Goal: Task Accomplishment & Management: Use online tool/utility

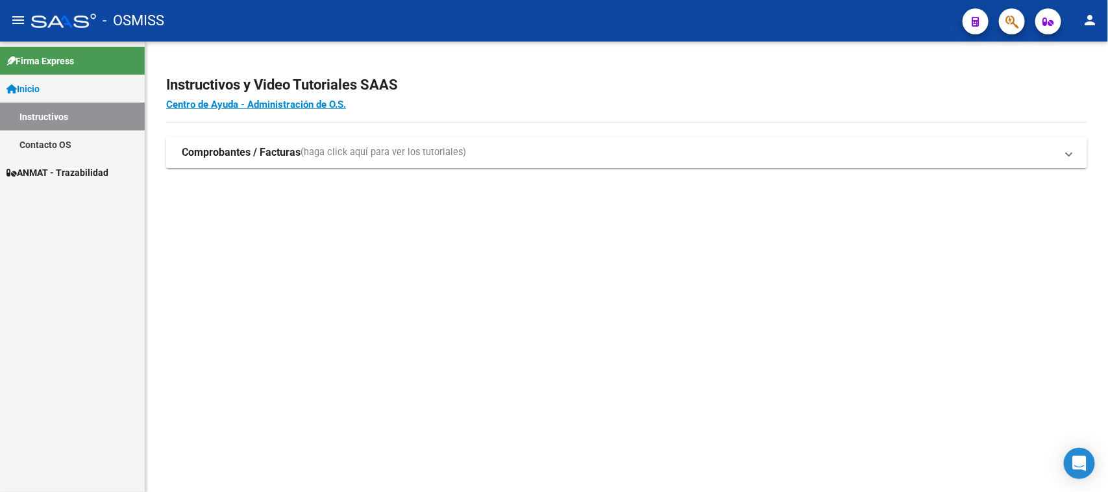
click at [75, 174] on span "ANMAT - Trazabilidad" at bounding box center [57, 172] width 102 height 14
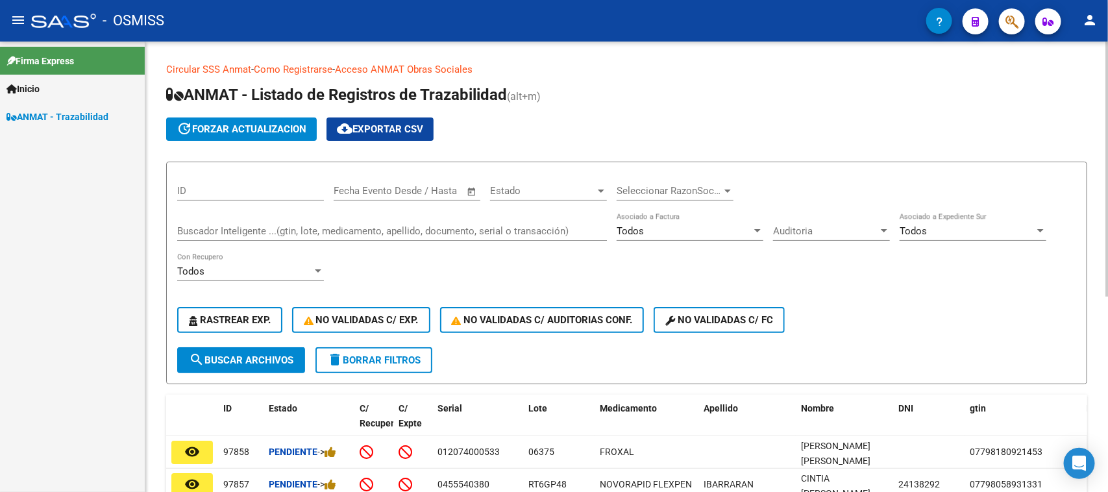
click at [309, 231] on input "Buscador Inteligente ...(gtin, lote, medicamento, apellido, documento, serial o…" at bounding box center [392, 231] width 430 height 12
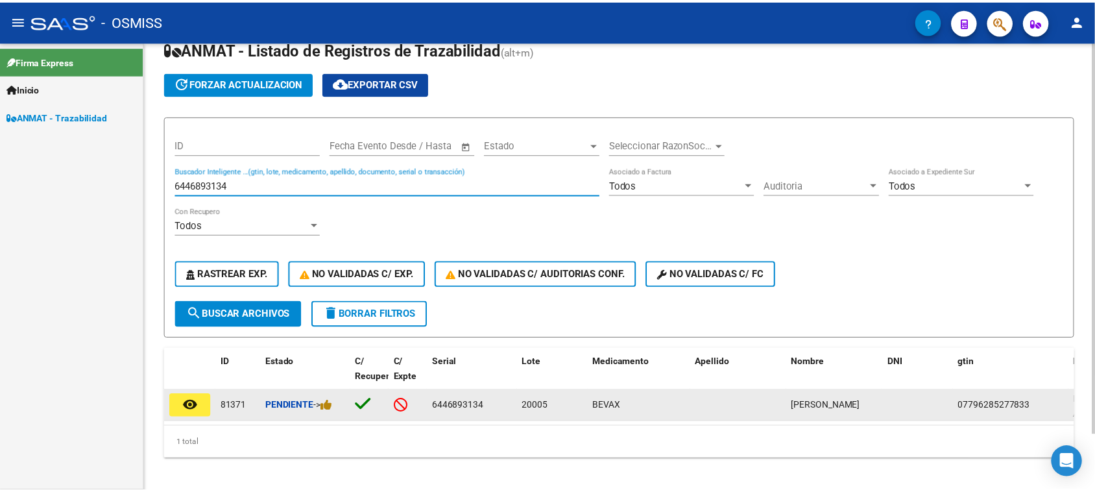
scroll to position [65, 0]
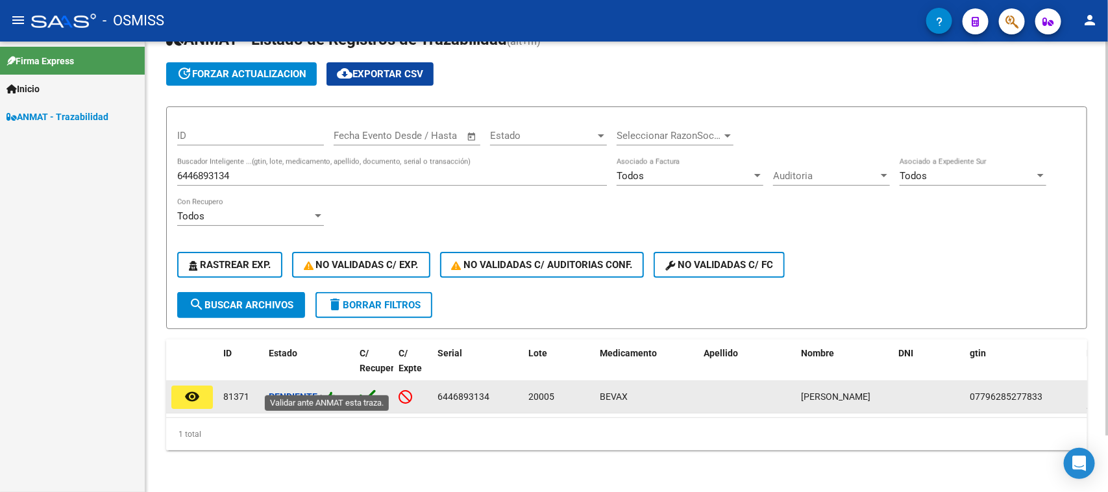
click at [335, 391] on icon at bounding box center [330, 397] width 12 height 12
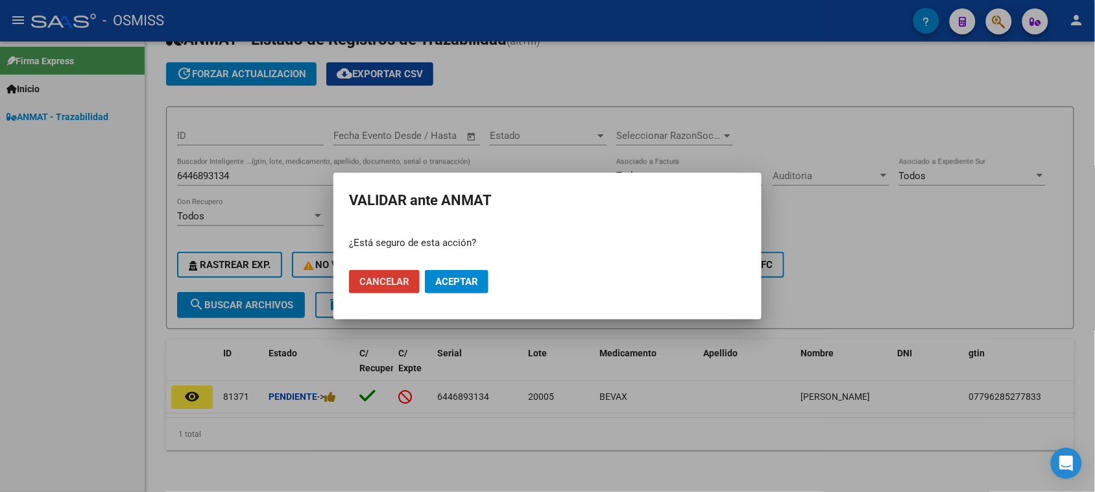
click at [465, 274] on button "Aceptar" at bounding box center [457, 281] width 64 height 23
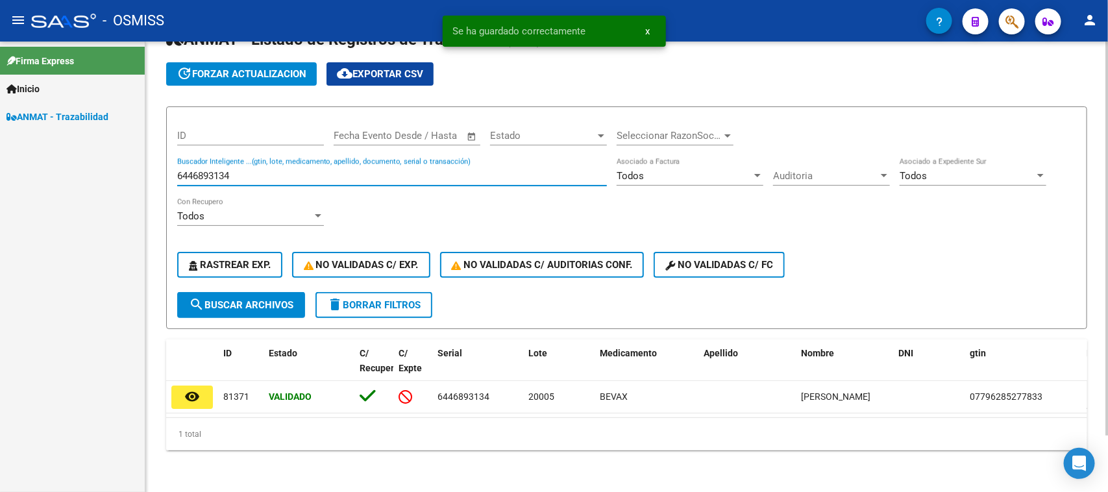
click at [284, 170] on input "6446893134" at bounding box center [392, 176] width 430 height 12
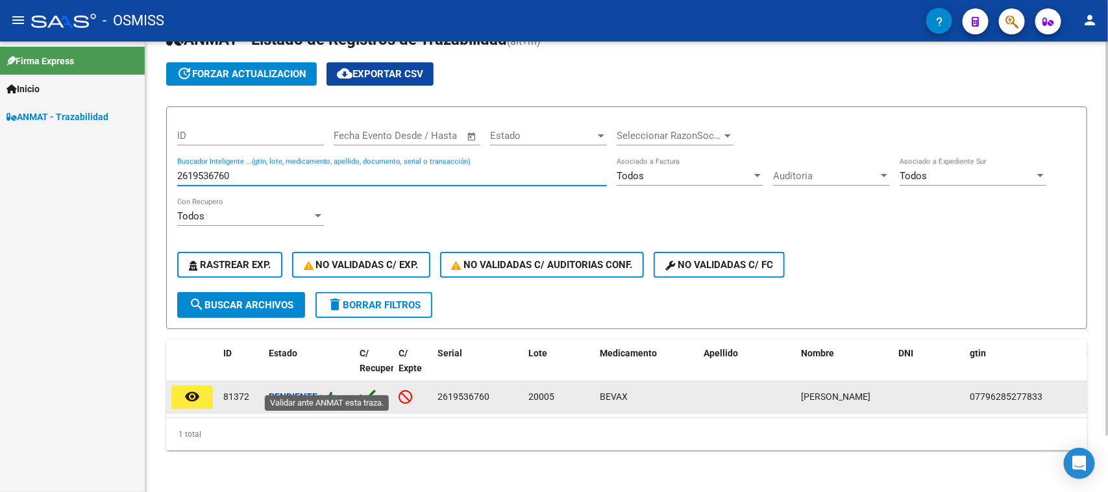
click at [329, 391] on icon at bounding box center [330, 397] width 12 height 12
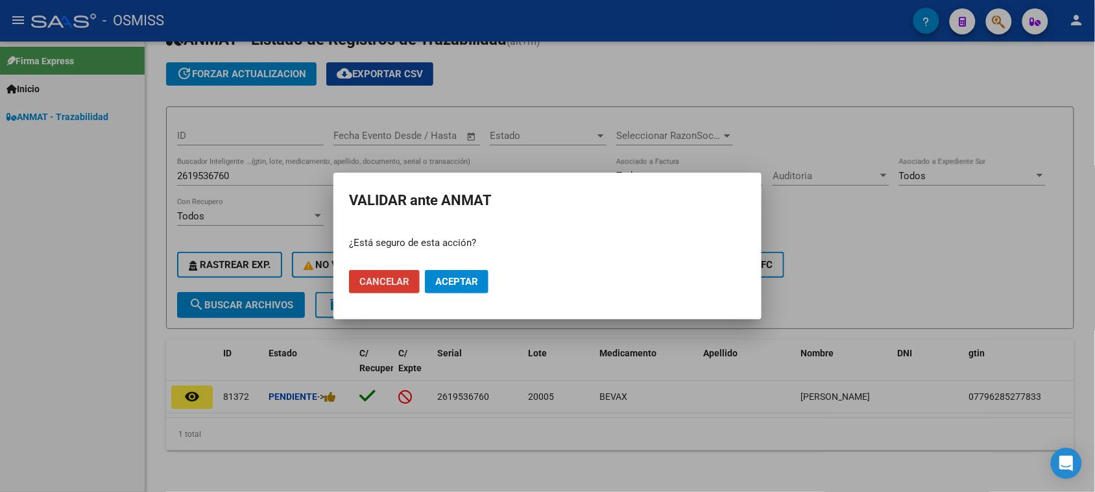
click at [450, 277] on span "Aceptar" at bounding box center [456, 282] width 43 height 12
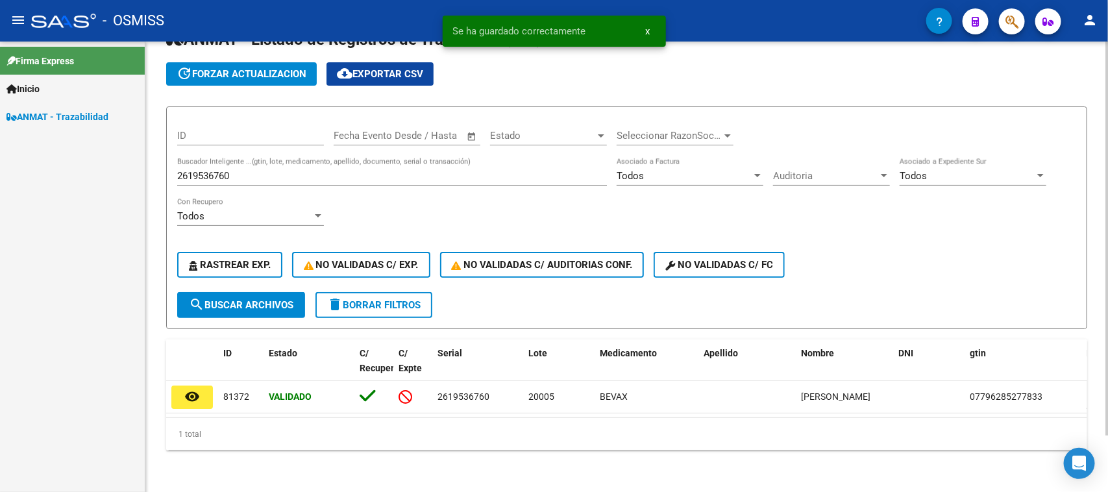
click at [230, 170] on input "2619536760" at bounding box center [392, 176] width 430 height 12
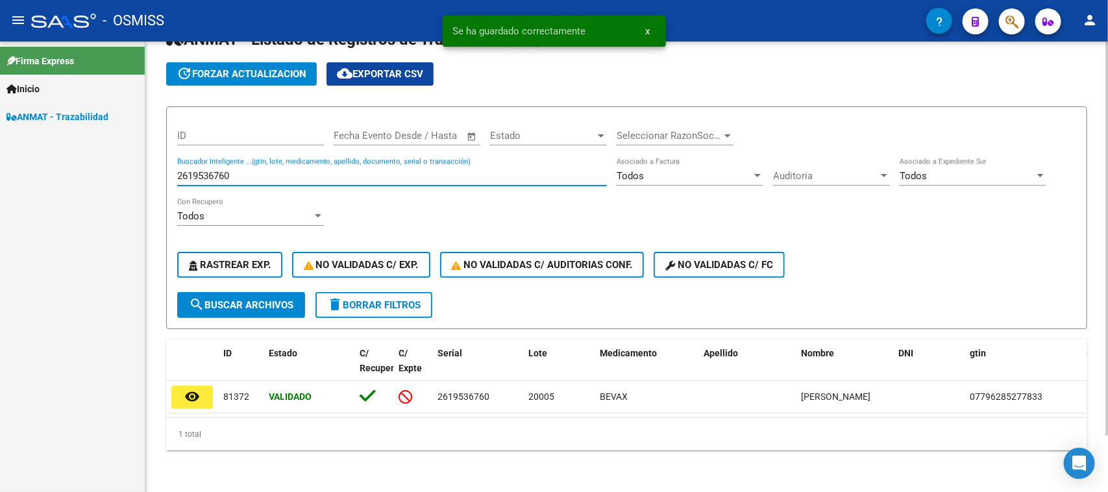
click at [230, 170] on input "2619536760" at bounding box center [392, 176] width 430 height 12
paste input "431658382"
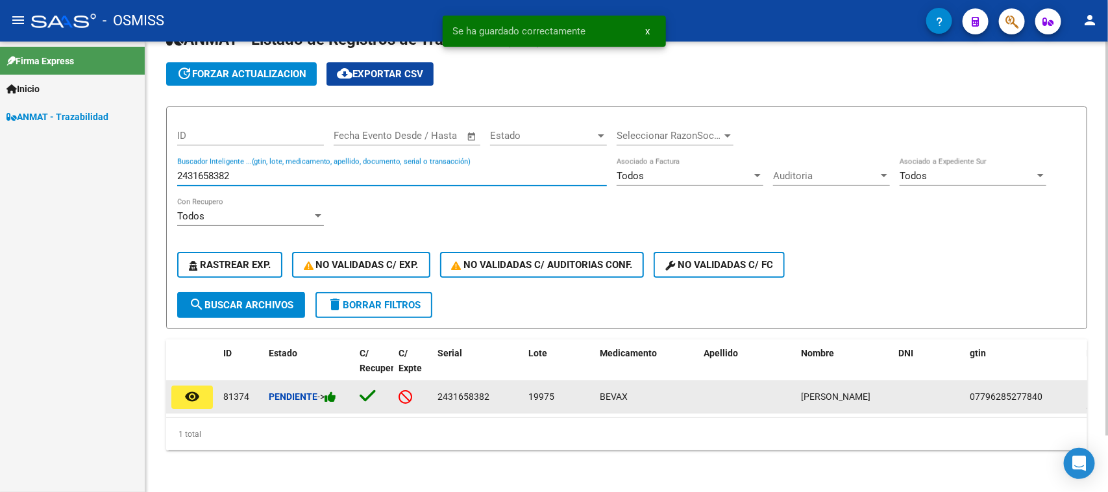
click at [337, 389] on div "Pendiente ->" at bounding box center [309, 396] width 80 height 15
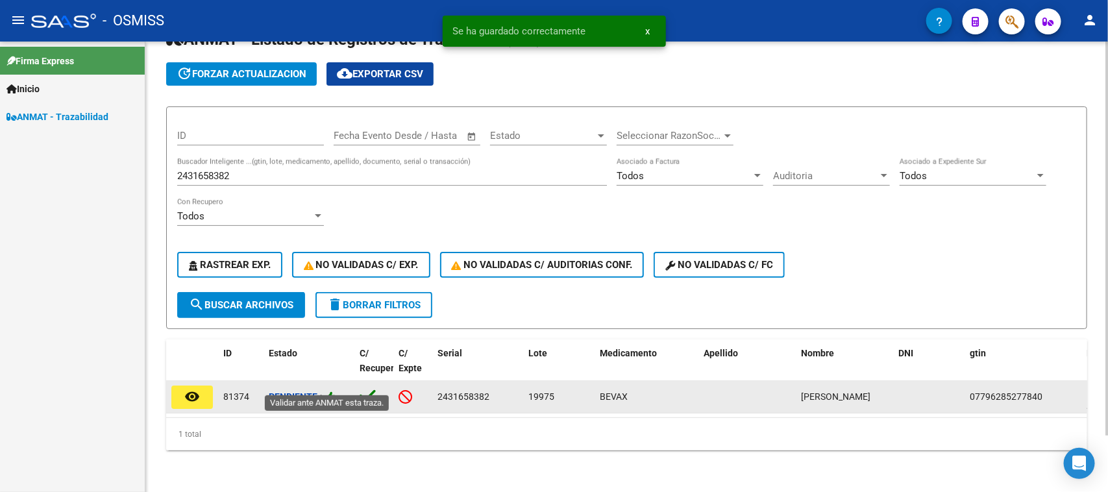
click at [333, 391] on icon at bounding box center [330, 397] width 12 height 12
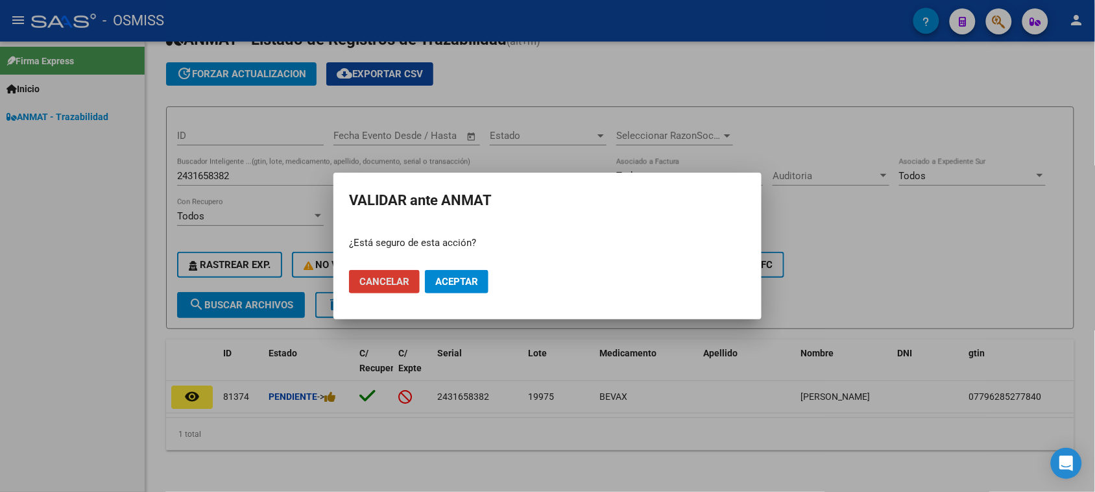
click at [459, 284] on span "Aceptar" at bounding box center [456, 282] width 43 height 12
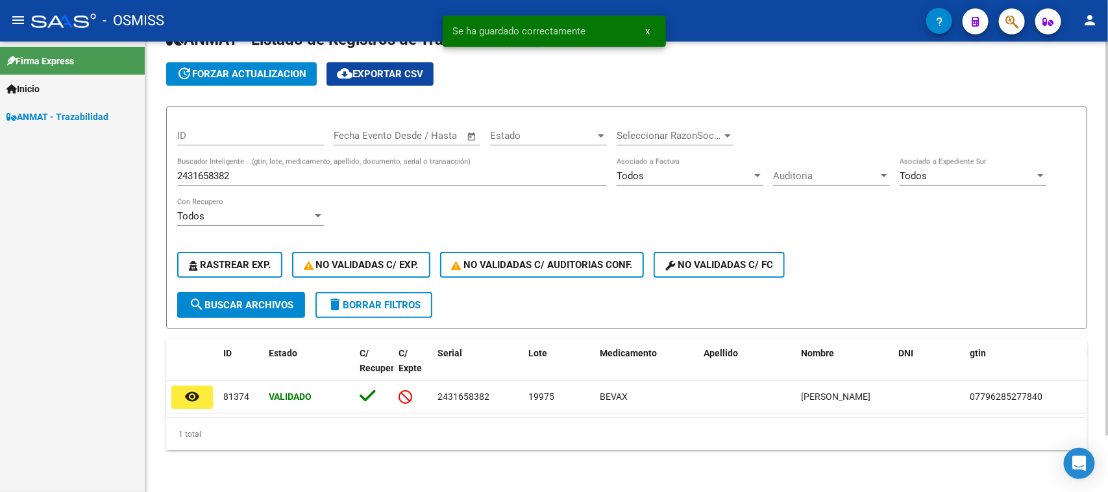
click at [228, 170] on input "2431658382" at bounding box center [392, 176] width 430 height 12
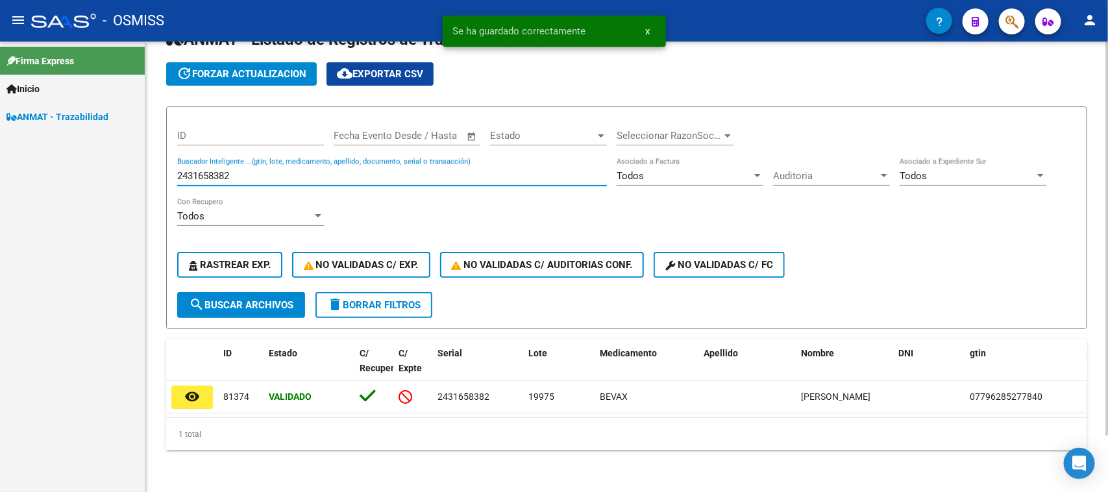
click at [228, 170] on input "2431658382" at bounding box center [392, 176] width 430 height 12
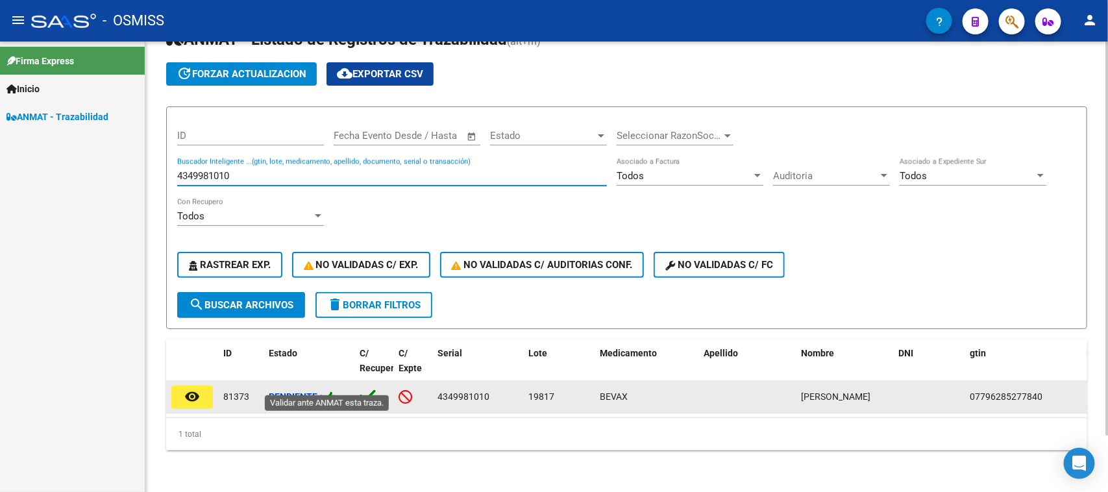
type input "4349981010"
click at [329, 391] on icon at bounding box center [330, 397] width 12 height 12
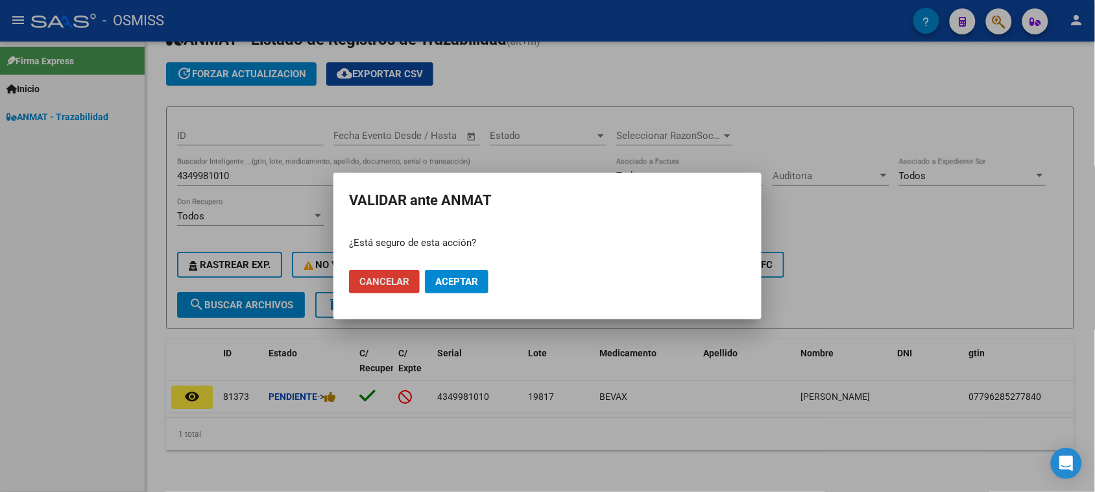
click at [391, 289] on button "Cancelar" at bounding box center [384, 281] width 71 height 23
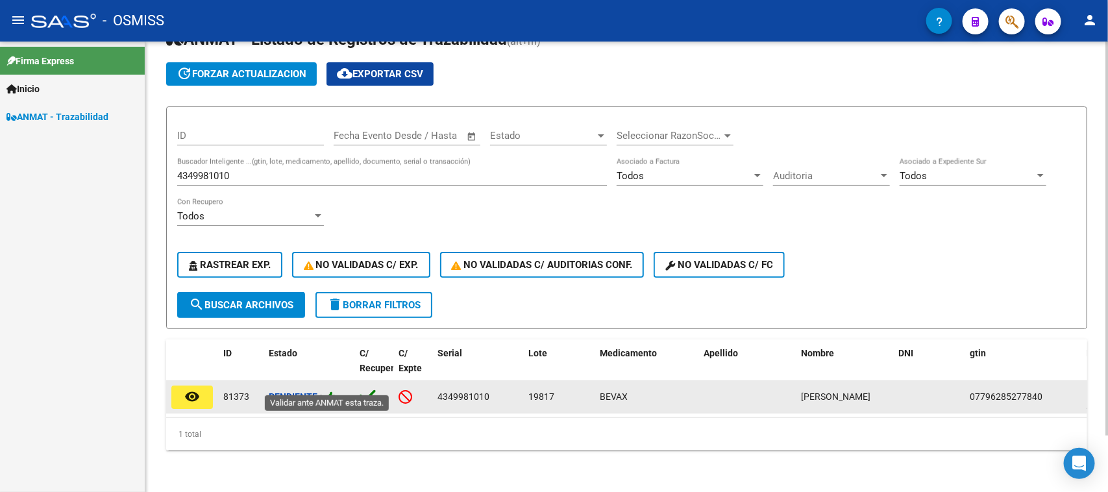
click at [333, 391] on icon at bounding box center [330, 397] width 12 height 12
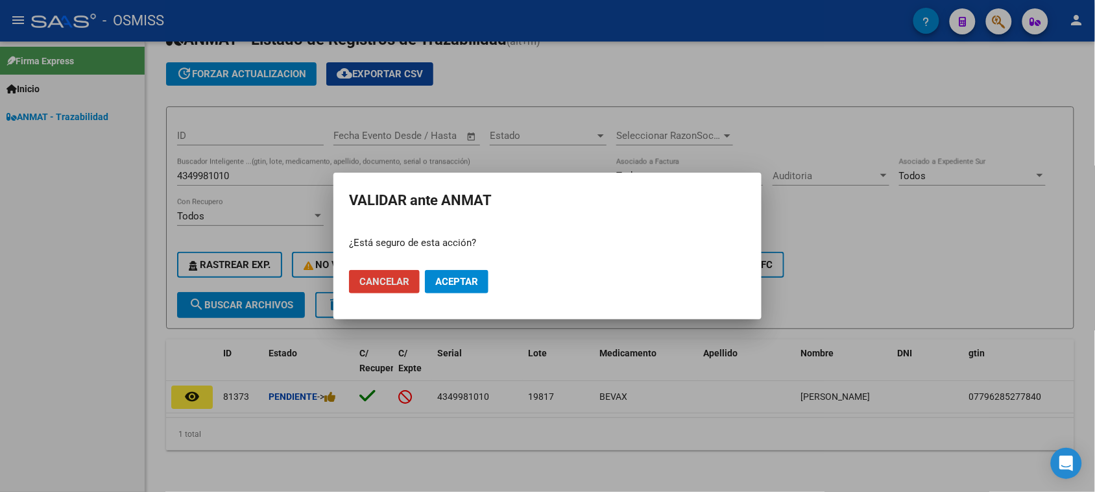
click at [451, 279] on span "Aceptar" at bounding box center [456, 282] width 43 height 12
